Goal: Book appointment/travel/reservation

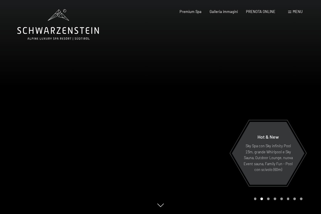
click at [291, 13] on div "Menu" at bounding box center [295, 11] width 14 height 5
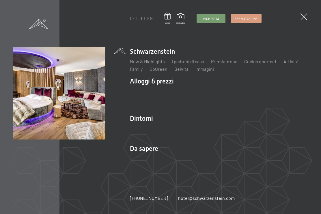
click at [190, 93] on link "Camere & prezzi" at bounding box center [180, 91] width 33 height 5
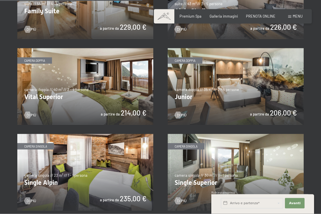
scroll to position [599, 0]
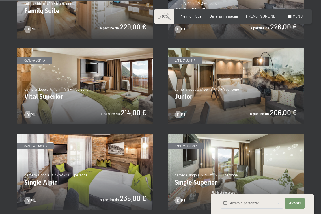
click at [179, 112] on div at bounding box center [178, 114] width 4 height 7
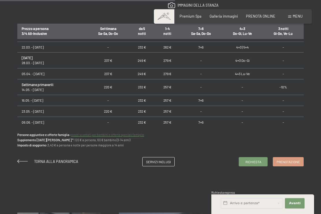
scroll to position [236, 0]
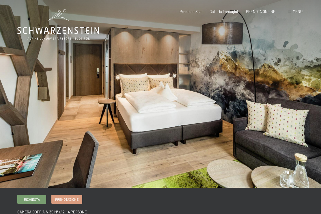
click at [295, 10] on span "Menu" at bounding box center [297, 11] width 10 height 5
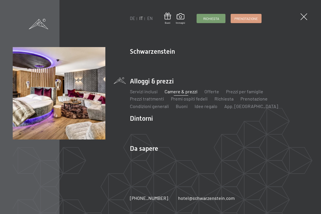
click at [183, 93] on link "Camere & prezzi" at bounding box center [180, 91] width 33 height 5
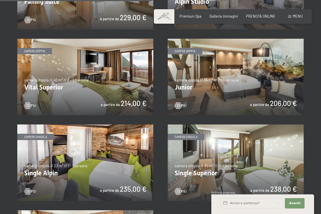
scroll to position [608, 0]
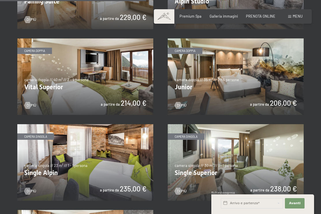
click at [180, 103] on div at bounding box center [178, 105] width 4 height 7
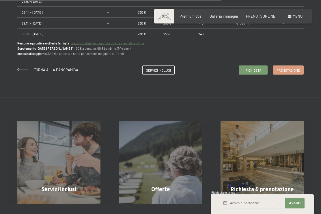
scroll to position [441, 0]
